Goal: Information Seeking & Learning: Learn about a topic

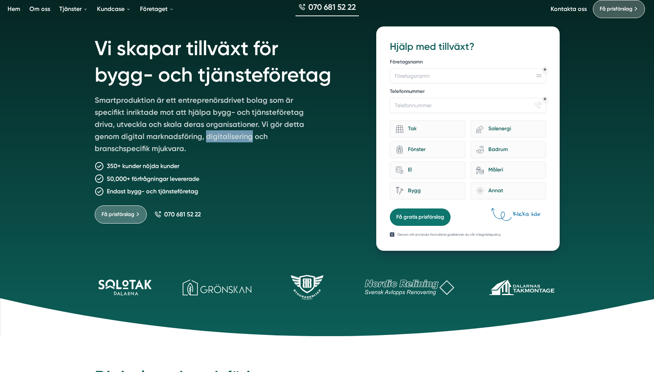
scroll to position [40, 0]
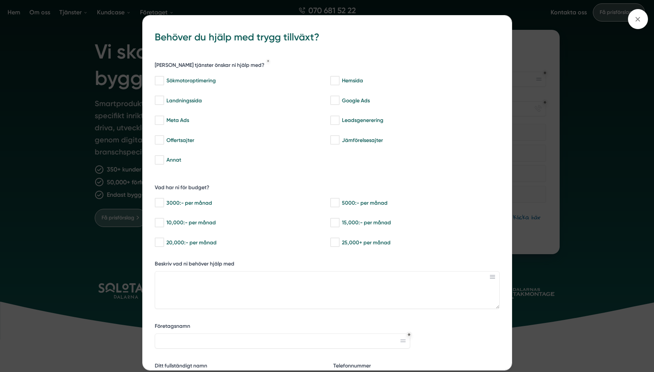
click at [567, 210] on div "bbc9b822-b2c6-488a-ab3e-9a2d59e49c7c Behöver du hjälp med trygg tillväxt? Vilka…" at bounding box center [327, 186] width 654 height 372
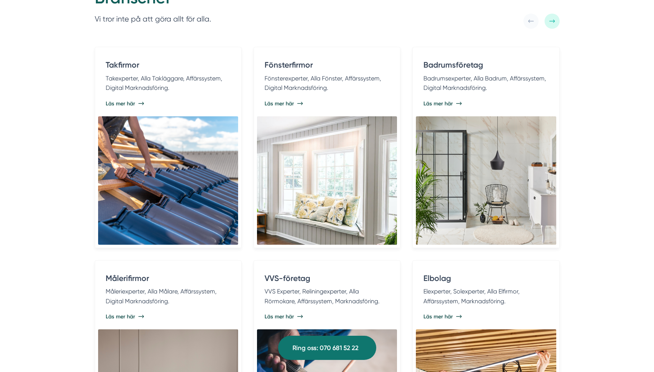
scroll to position [1533, 0]
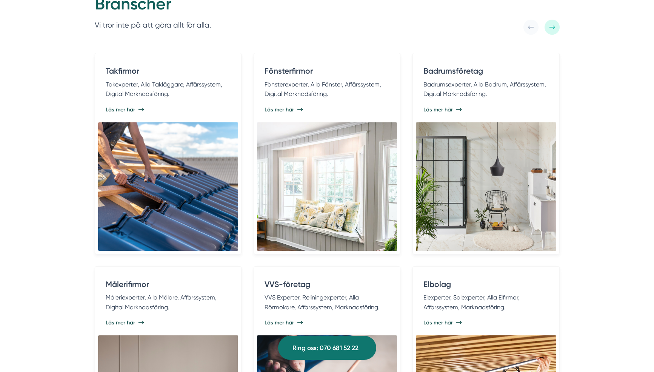
click at [554, 32] on div at bounding box center [552, 27] width 15 height 15
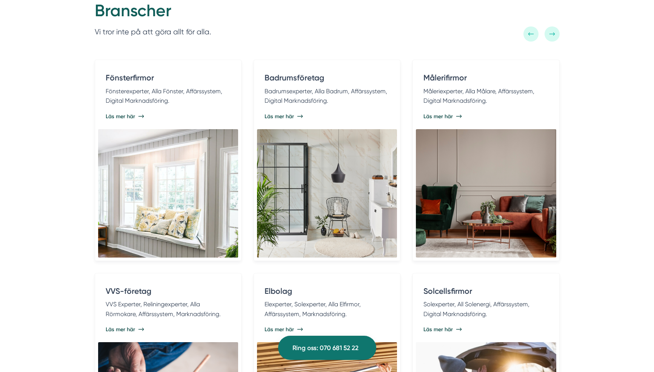
scroll to position [1525, 0]
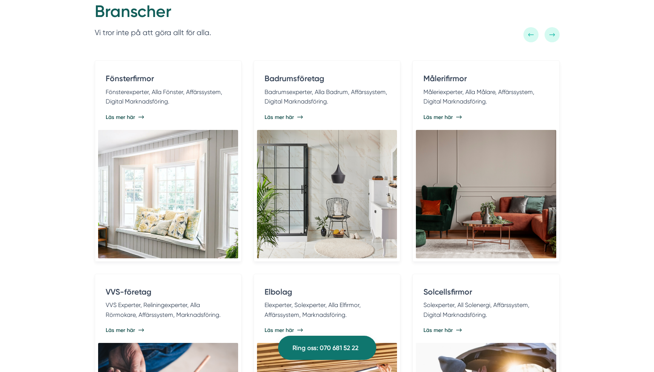
click at [557, 33] on div at bounding box center [552, 34] width 15 height 15
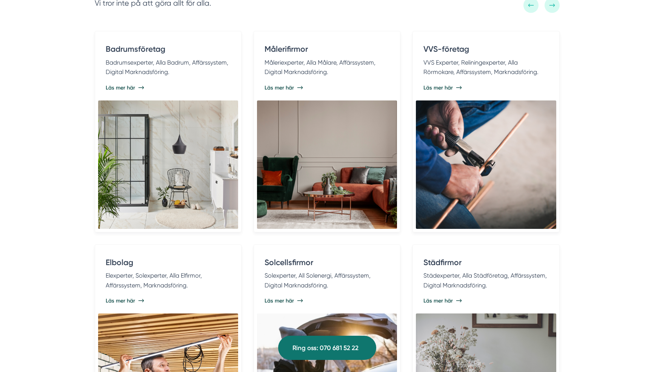
scroll to position [1556, 0]
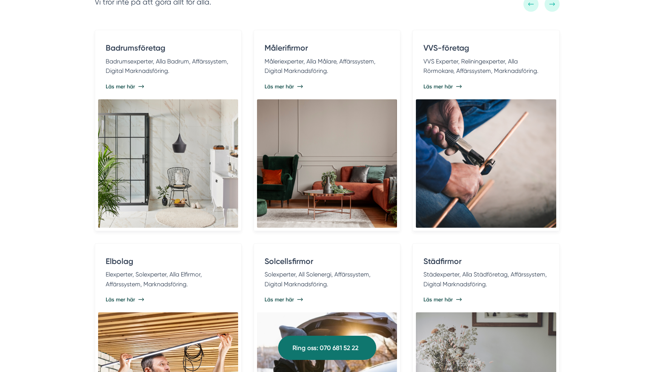
drag, startPoint x: 638, startPoint y: 86, endPoint x: 619, endPoint y: 78, distance: 20.8
click at [619, 78] on div "Branscher Vi tror inte på att göra allt för alla. Takfirmor Takexperter, Alla T…" at bounding box center [327, 207] width 654 height 510
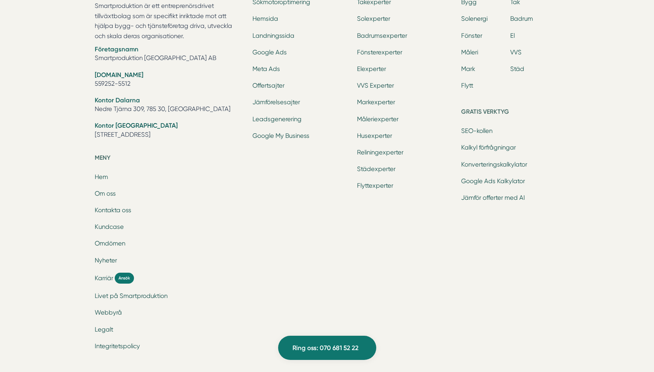
scroll to position [2465, 0]
click at [467, 88] on link "Flytt" at bounding box center [467, 86] width 12 height 7
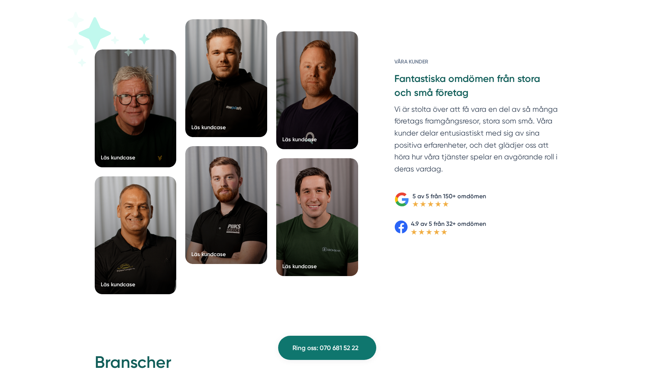
scroll to position [831, 0]
